Goal: Go to known website: Access a specific website the user already knows

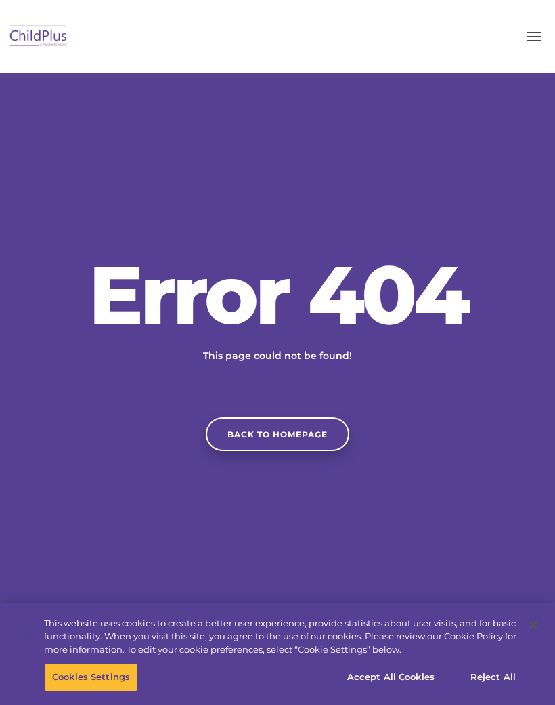
click at [326, 444] on link "Back to homepage" at bounding box center [277, 434] width 143 height 34
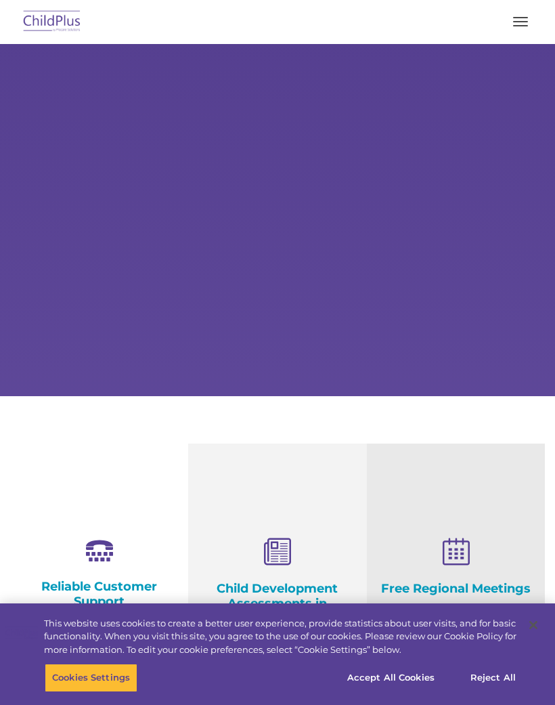
select select "MEDIUM"
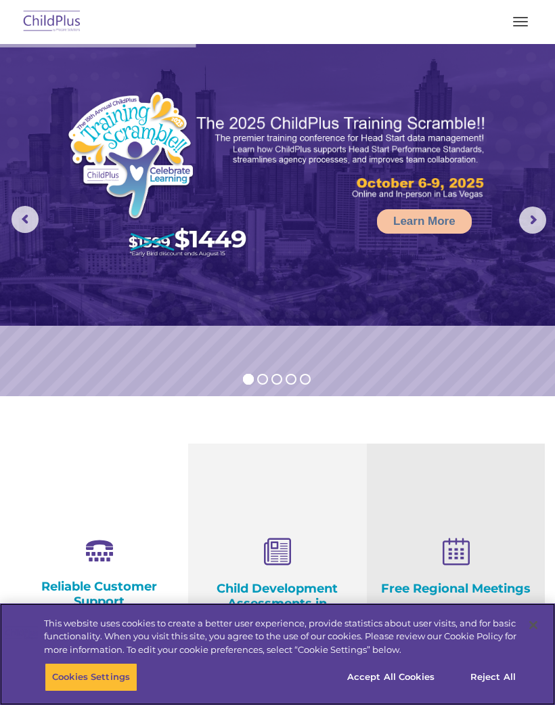
click at [405, 687] on button "Accept All Cookies" at bounding box center [391, 677] width 102 height 28
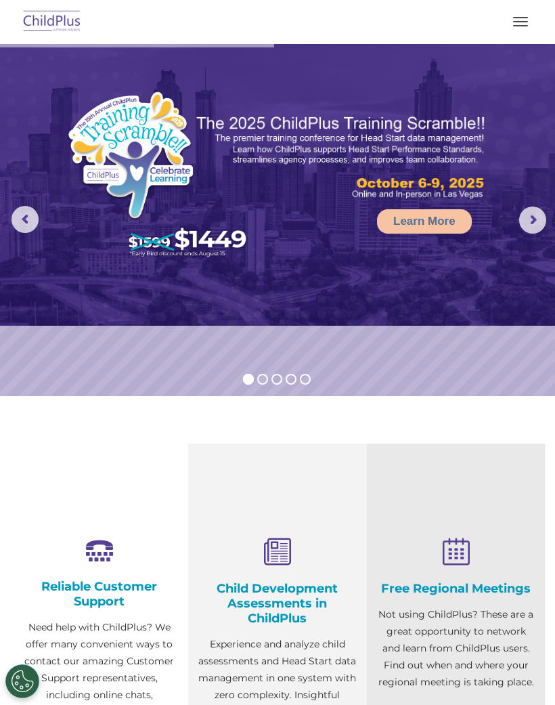
click at [522, 28] on button "button" at bounding box center [520, 22] width 28 height 22
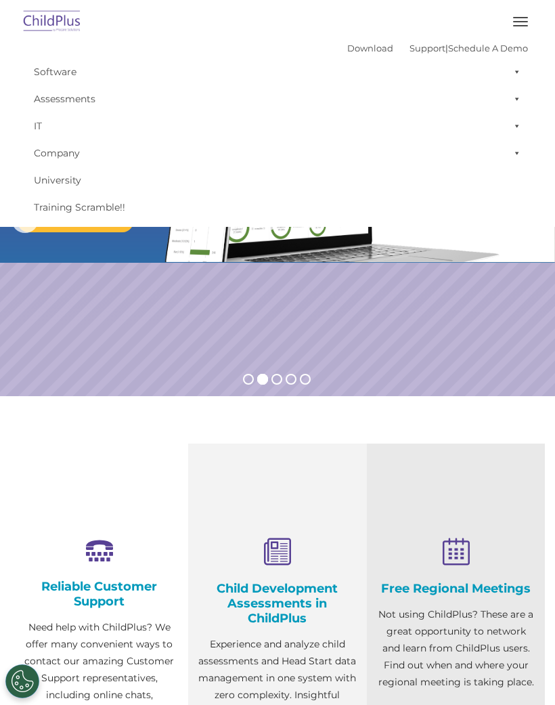
click at [514, 25] on span "button" at bounding box center [520, 25] width 15 height 1
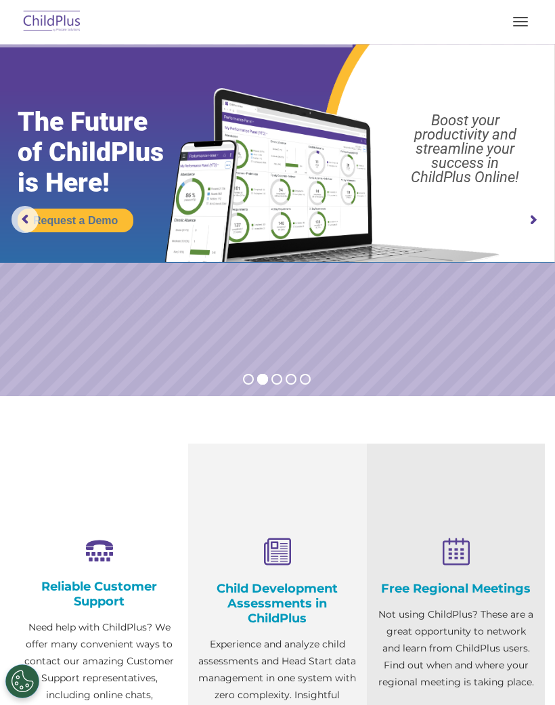
click at [52, 21] on img at bounding box center [52, 22] width 64 height 32
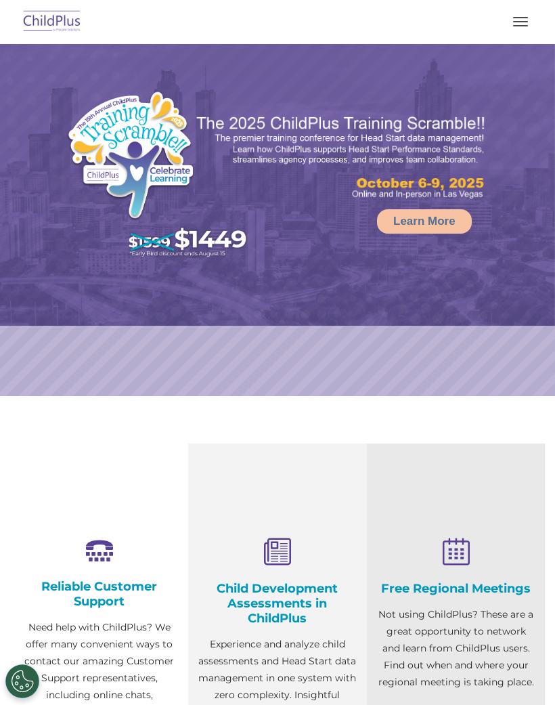
select select "MEDIUM"
